Goal: Task Accomplishment & Management: Complete application form

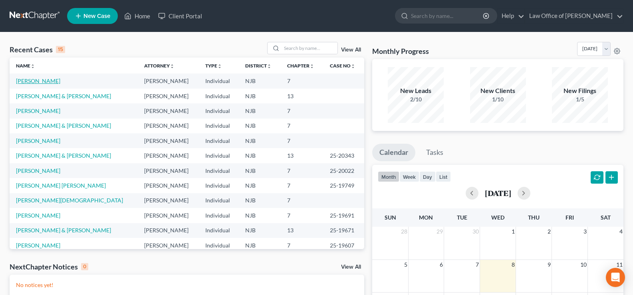
click at [42, 81] on link "[PERSON_NAME]" at bounding box center [38, 81] width 44 height 7
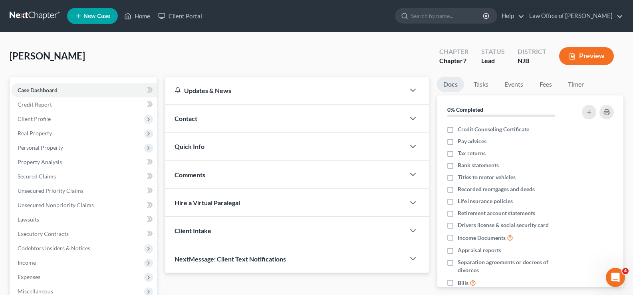
click at [578, 55] on button "Preview" at bounding box center [586, 56] width 55 height 18
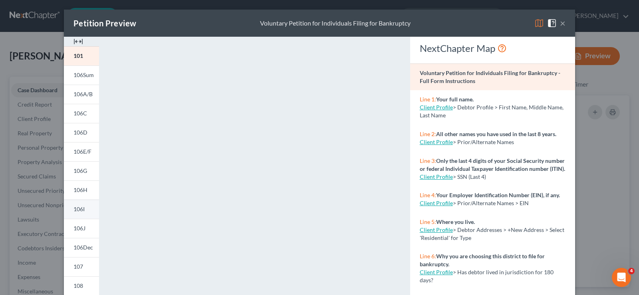
click at [78, 209] on span "106I" at bounding box center [79, 209] width 11 height 7
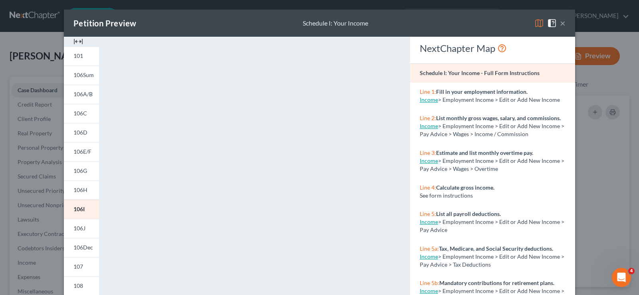
click at [560, 22] on button "×" at bounding box center [563, 23] width 6 height 10
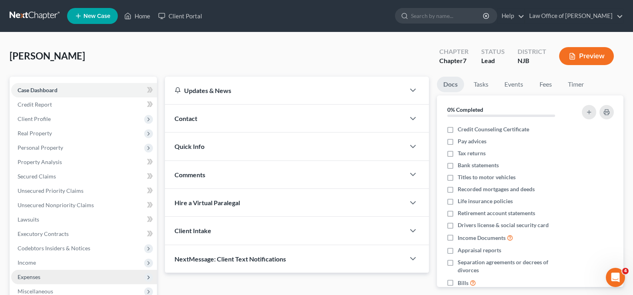
click at [28, 278] on span "Expenses" at bounding box center [29, 277] width 23 height 7
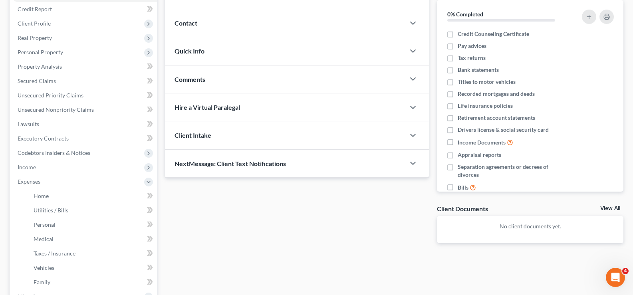
scroll to position [102, 0]
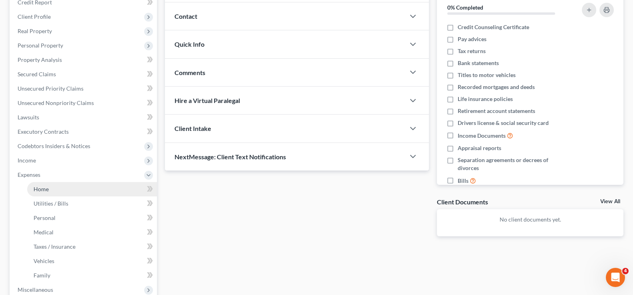
click at [40, 188] on span "Home" at bounding box center [41, 189] width 15 height 7
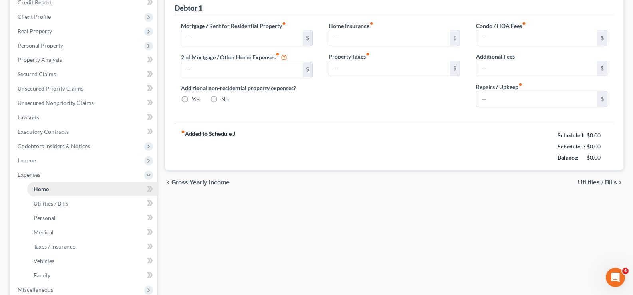
type input "800.00"
type input "0.00"
radio input "true"
type input "0.00"
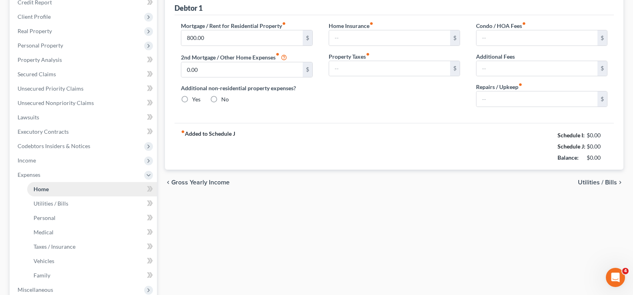
type input "25.00"
type input "0.00"
